Goal: Find specific page/section: Find specific page/section

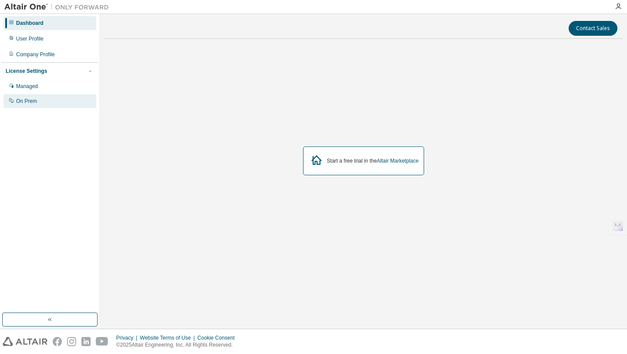
click at [30, 97] on div "On Prem" at bounding box center [49, 101] width 93 height 14
